Goal: Information Seeking & Learning: Learn about a topic

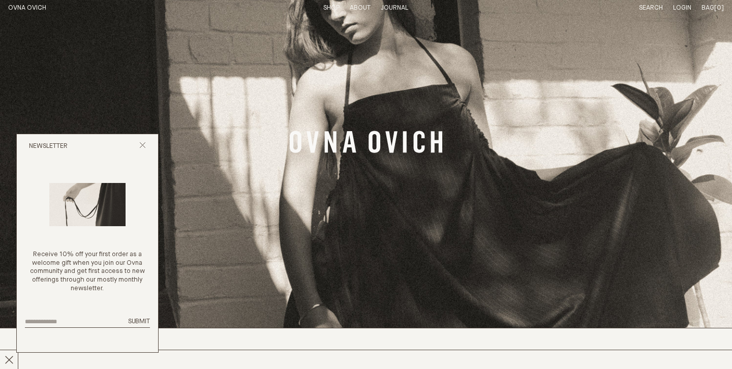
scroll to position [76, 0]
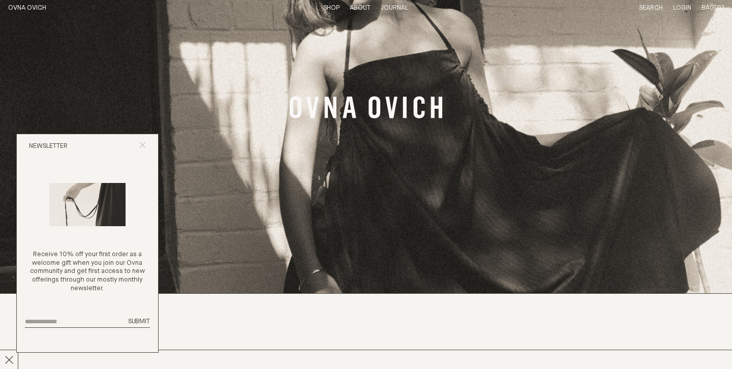
click at [139, 147] on icon "Close popup" at bounding box center [142, 145] width 7 height 7
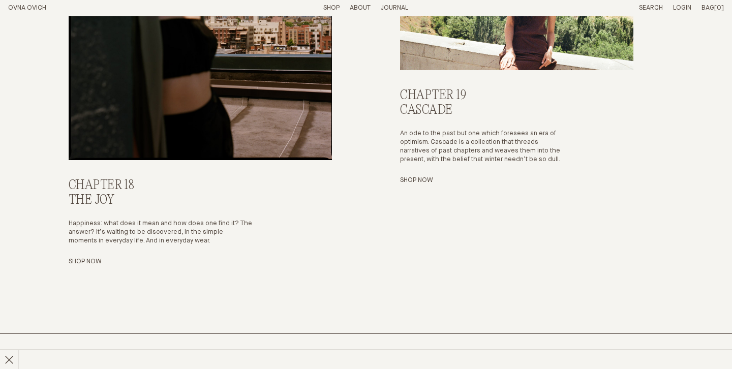
scroll to position [1717, 0]
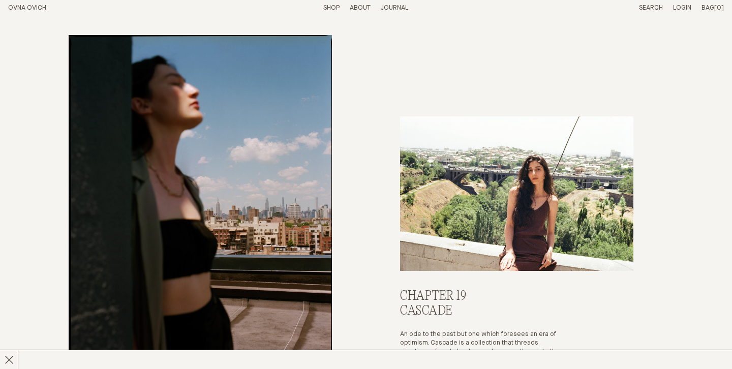
click at [356, 7] on p "About" at bounding box center [360, 8] width 21 height 9
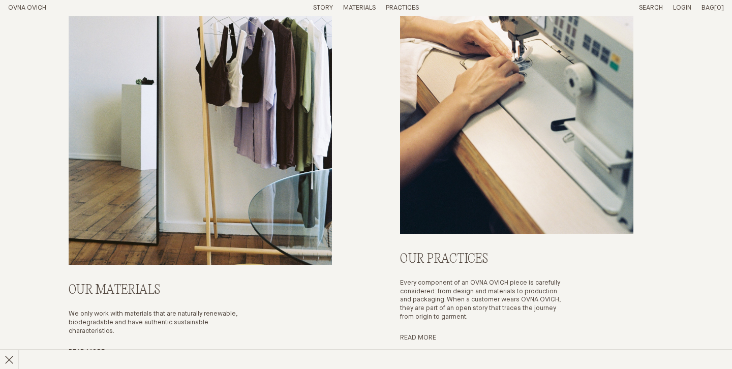
scroll to position [3735, 0]
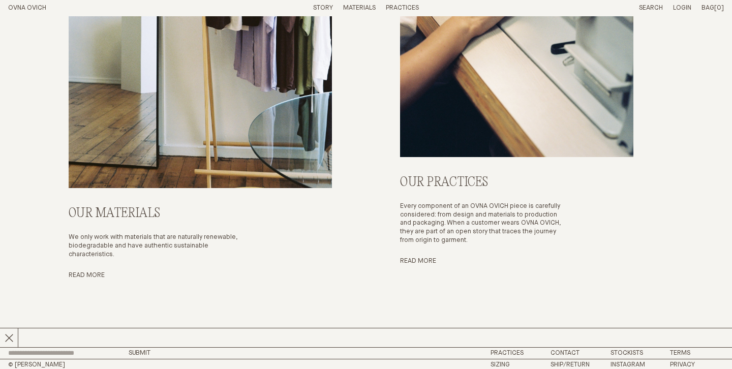
click at [23, 7] on link "OVNA OVICH" at bounding box center [27, 8] width 38 height 7
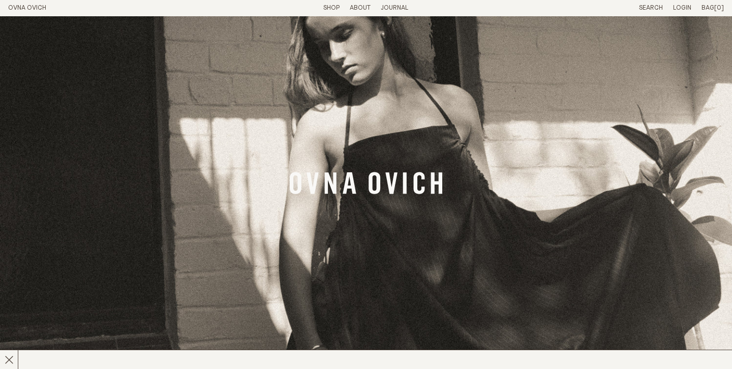
click at [361, 8] on p "About" at bounding box center [360, 8] width 21 height 9
click at [321, 5] on link "Story" at bounding box center [323, 8] width 20 height 7
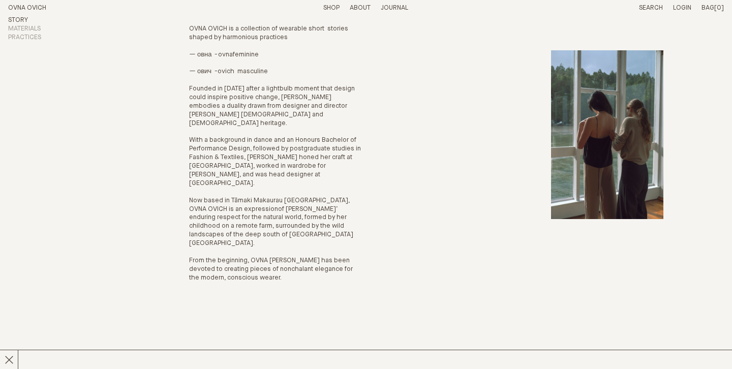
scroll to position [76, 0]
click at [13, 28] on link "Materials" at bounding box center [24, 29] width 33 height 7
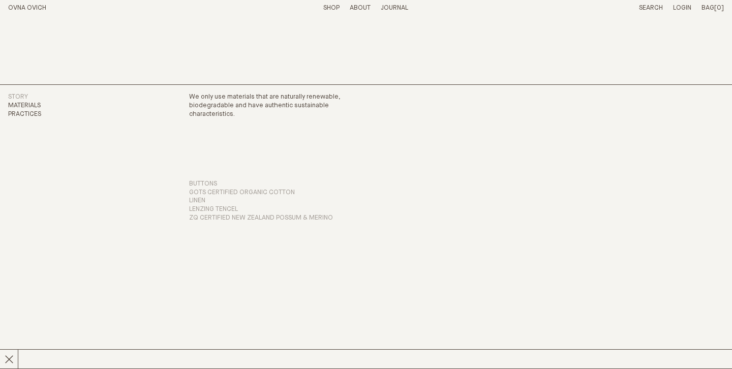
click at [29, 112] on link "Practices" at bounding box center [24, 114] width 33 height 7
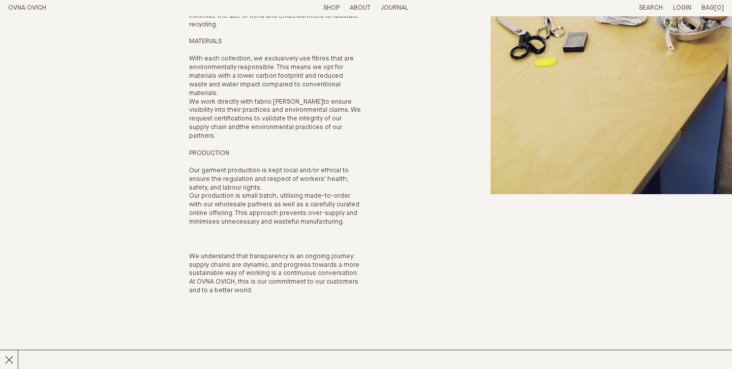
scroll to position [310, 0]
